Goal: Task Accomplishment & Management: Use online tool/utility

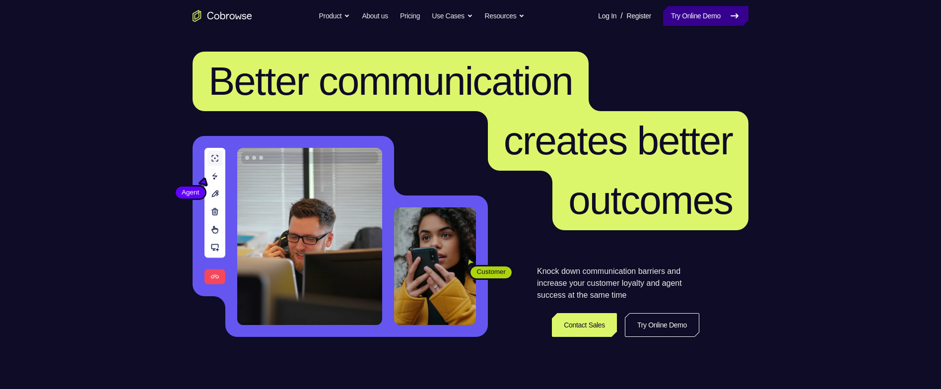
click at [720, 20] on link "Try Online Demo" at bounding box center [705, 16] width 85 height 20
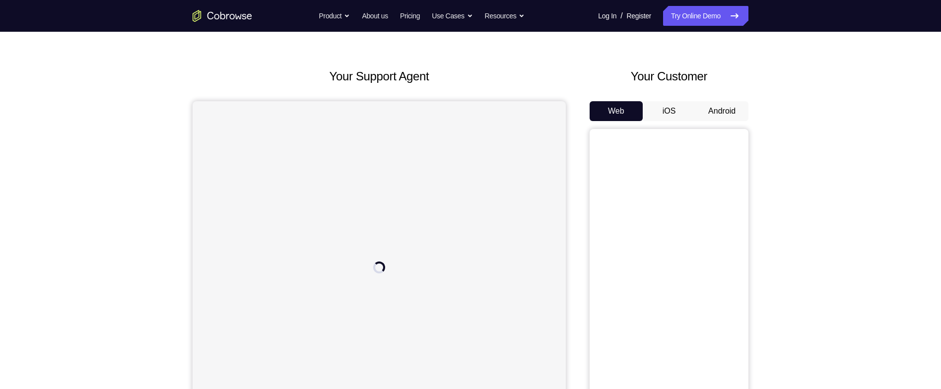
click at [733, 108] on button "Android" at bounding box center [721, 111] width 53 height 20
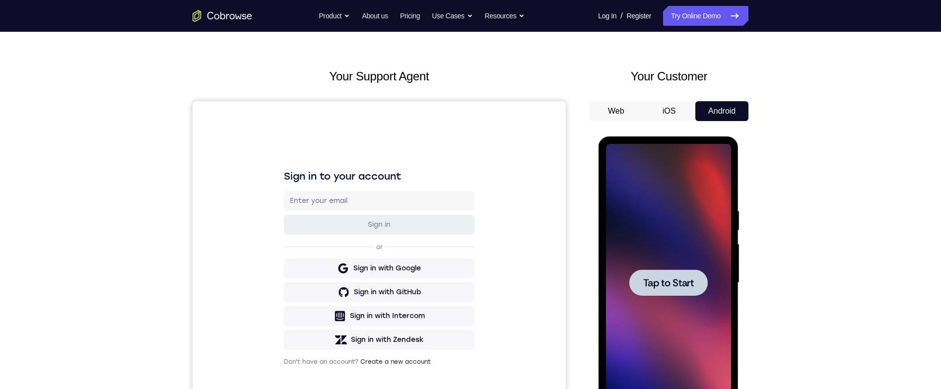
scroll to position [66, 0]
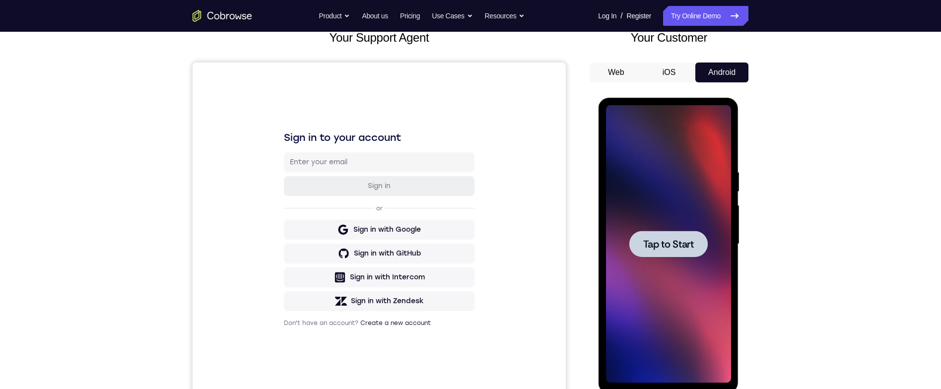
click at [680, 241] on span "Tap to Start" at bounding box center [667, 244] width 51 height 10
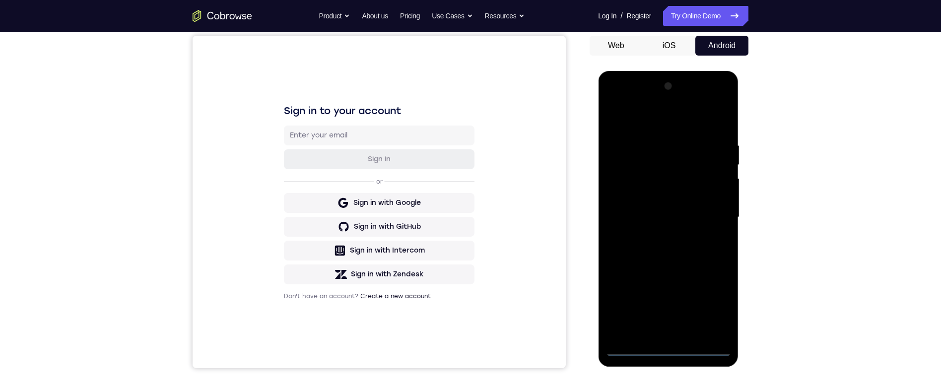
click at [672, 341] on div at bounding box center [667, 217] width 125 height 278
click at [671, 338] on div at bounding box center [667, 217] width 125 height 278
click at [673, 346] on div at bounding box center [667, 217] width 125 height 278
click at [714, 306] on div at bounding box center [667, 217] width 125 height 278
click at [691, 115] on div at bounding box center [667, 217] width 125 height 278
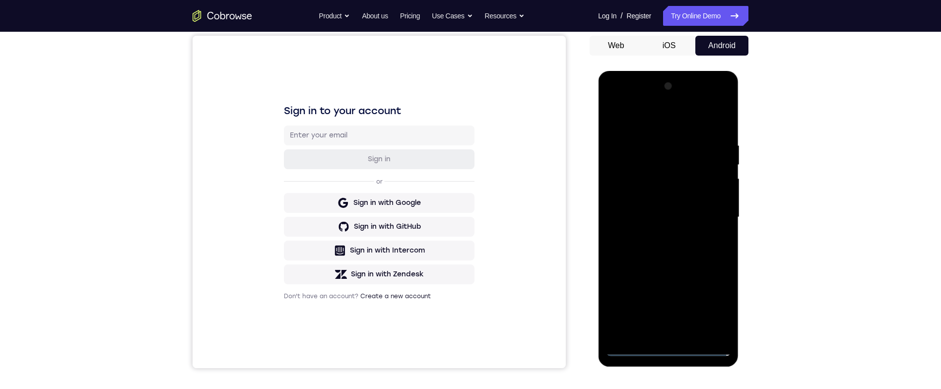
click at [690, 121] on div at bounding box center [667, 217] width 125 height 278
click at [715, 210] on div at bounding box center [667, 217] width 125 height 278
click at [663, 233] on div at bounding box center [667, 217] width 125 height 278
click at [704, 206] on div at bounding box center [667, 217] width 125 height 278
click at [696, 208] on div at bounding box center [667, 217] width 125 height 278
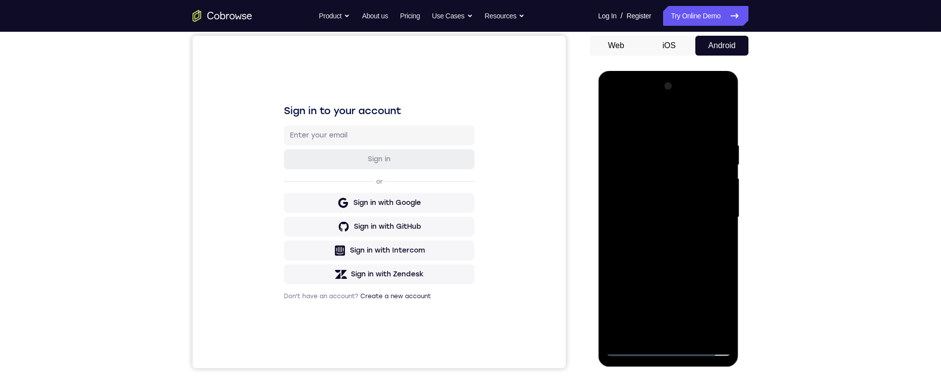
click at [692, 217] on div at bounding box center [667, 217] width 125 height 278
click at [695, 246] on div at bounding box center [667, 217] width 125 height 278
click at [684, 245] on div at bounding box center [667, 217] width 125 height 278
click at [718, 126] on div at bounding box center [667, 217] width 125 height 278
click at [696, 329] on div at bounding box center [667, 217] width 125 height 278
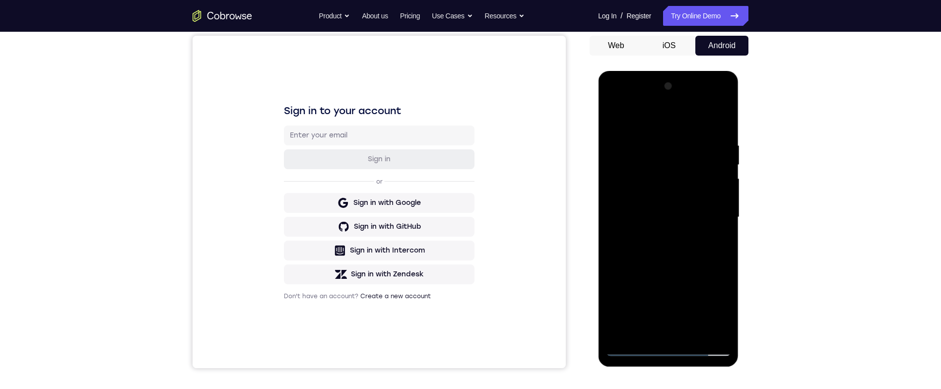
click at [681, 265] on div at bounding box center [667, 217] width 125 height 278
click at [707, 231] on div at bounding box center [667, 217] width 125 height 278
click at [698, 200] on div at bounding box center [667, 217] width 125 height 278
click at [718, 240] on div at bounding box center [667, 217] width 125 height 278
click at [615, 114] on div at bounding box center [667, 217] width 125 height 278
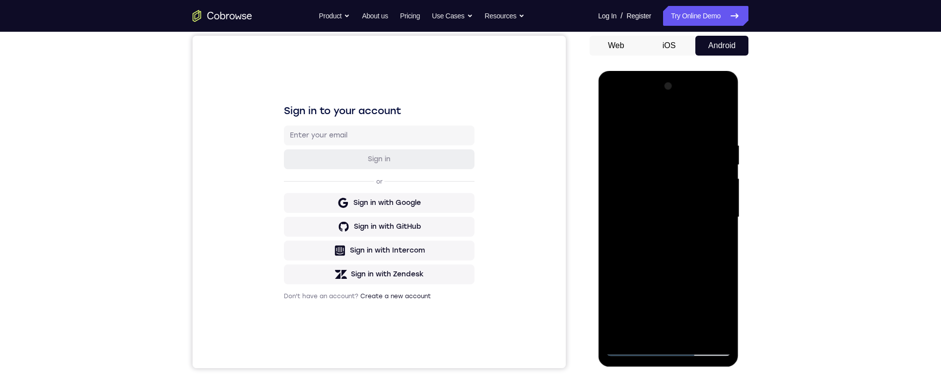
click at [623, 115] on div at bounding box center [667, 217] width 125 height 278
click at [658, 133] on div at bounding box center [667, 217] width 125 height 278
click at [707, 203] on div at bounding box center [667, 217] width 125 height 278
click at [757, 179] on div "Your Support Agent Your Customer Web iOS Android Next Steps We’d be happy to gi…" at bounding box center [470, 265] width 635 height 654
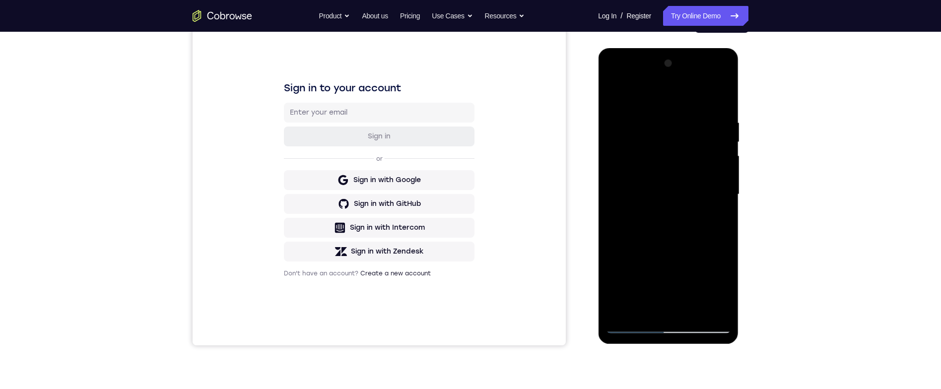
click at [722, 100] on div at bounding box center [667, 195] width 125 height 278
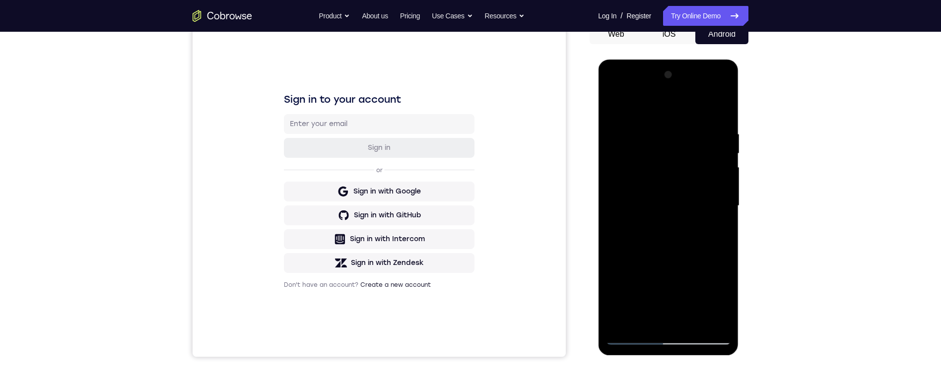
click at [648, 131] on div at bounding box center [667, 206] width 125 height 278
click at [722, 174] on div at bounding box center [667, 206] width 125 height 278
click at [723, 113] on div at bounding box center [667, 206] width 125 height 278
click at [661, 126] on div at bounding box center [667, 206] width 125 height 278
click at [724, 198] on div at bounding box center [667, 206] width 125 height 278
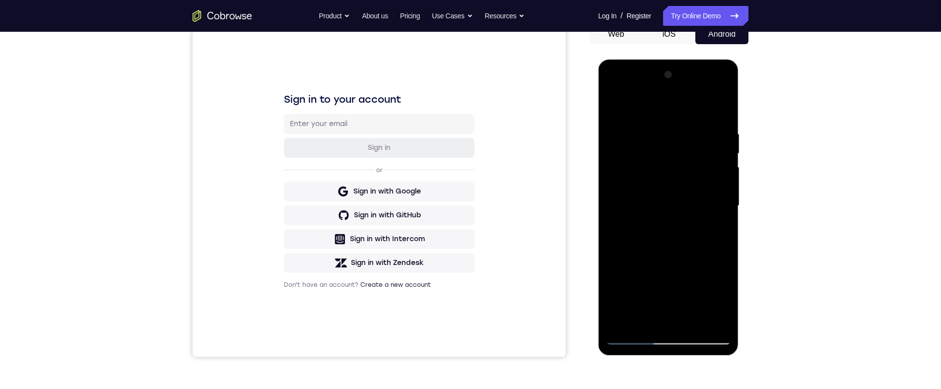
click at [723, 200] on div at bounding box center [667, 206] width 125 height 278
